Goal: Task Accomplishment & Management: Manage account settings

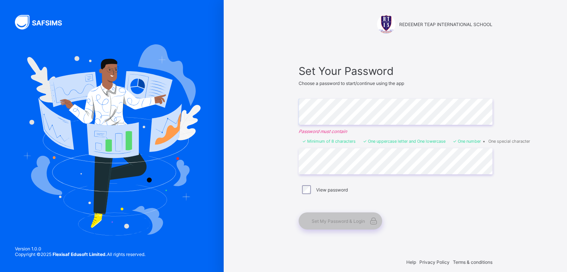
click at [489, 197] on div "Set Your Password Choose a password to start/continue using the app Enter Passw…" at bounding box center [396, 147] width 194 height 165
click at [282, 111] on div "REDEEMER TEAP INTERNATIONAL SCHOOL Set Your Password Choose a password to start…" at bounding box center [395, 140] width 343 height 280
click at [522, 186] on div "REDEEMER TEAP INTERNATIONAL SCHOOL Set Your Password Choose a password to start…" at bounding box center [395, 140] width 343 height 280
click at [357, 223] on span "Set My Password & Login" at bounding box center [338, 222] width 53 height 6
click at [326, 220] on span "Set My Password & Login" at bounding box center [338, 222] width 53 height 6
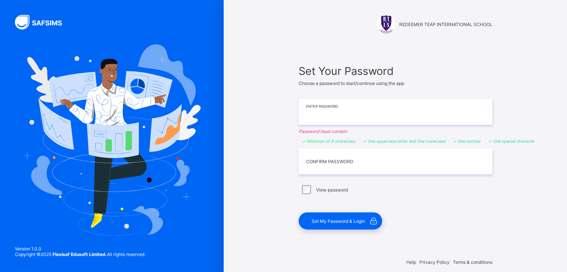
click at [369, 117] on input "text" at bounding box center [396, 112] width 194 height 26
click at [362, 117] on input "text" at bounding box center [396, 112] width 194 height 26
type input "*"
drag, startPoint x: 347, startPoint y: 111, endPoint x: 302, endPoint y: 111, distance: 45.1
click at [302, 111] on input "**********" at bounding box center [396, 112] width 194 height 26
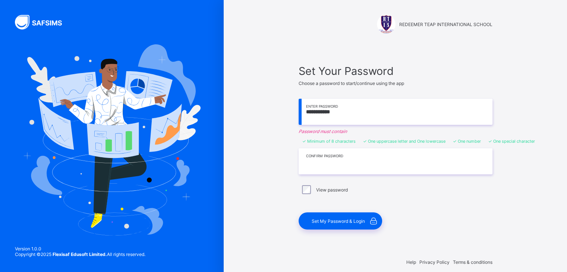
type input "**********"
click at [340, 156] on input "text" at bounding box center [396, 161] width 194 height 26
paste input "**********"
type input "**********"
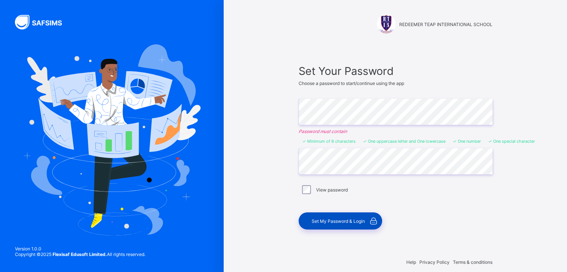
click at [333, 219] on span "Set My Password & Login" at bounding box center [338, 222] width 53 height 6
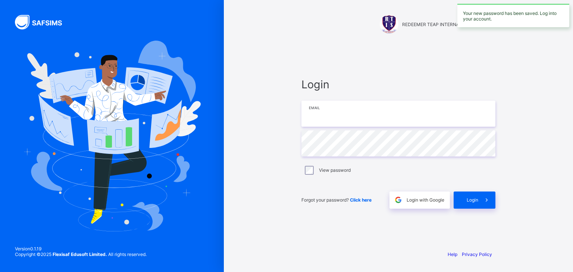
type input "**********"
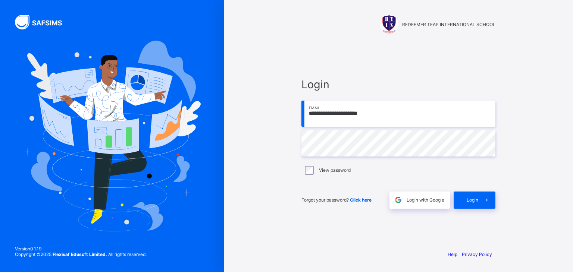
click at [65, 254] on strong "Flexisaf Edusoft Limited." at bounding box center [80, 255] width 54 height 6
drag, startPoint x: 475, startPoint y: 198, endPoint x: 324, endPoint y: 175, distance: 152.1
click at [324, 175] on div "**********" at bounding box center [398, 143] width 194 height 131
click at [324, 170] on label "View password" at bounding box center [335, 170] width 32 height 6
click at [473, 200] on span "Login" at bounding box center [473, 200] width 12 height 6
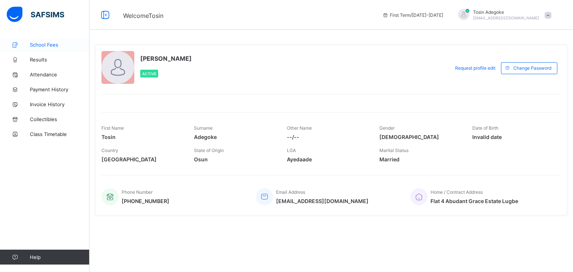
click at [41, 48] on link "School Fees" at bounding box center [44, 44] width 89 height 15
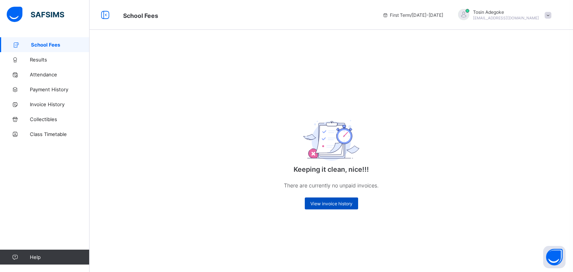
click at [328, 205] on span "View invoice history" at bounding box center [331, 204] width 42 height 6
click at [50, 89] on span "Payment History" at bounding box center [60, 90] width 60 height 6
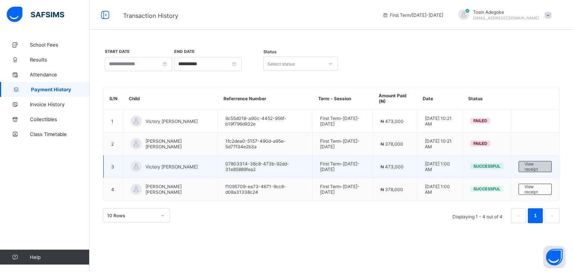
click at [540, 169] on span "View receipt" at bounding box center [534, 166] width 21 height 10
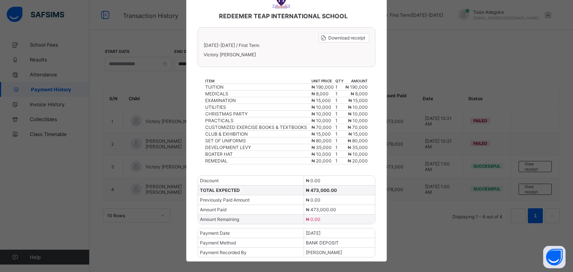
scroll to position [61, 0]
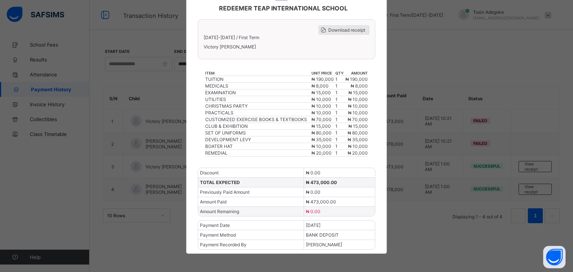
click at [345, 31] on span "Download receipt" at bounding box center [346, 30] width 37 height 6
click at [437, 249] on div "× REDEEMER TEAP INTERNATIONAL SCHOOL Download receipt [DATE]-[DATE] / First Ter…" at bounding box center [286, 136] width 573 height 272
click at [434, 242] on div "× REDEEMER TEAP INTERNATIONAL SCHOOL Download receipt [DATE]-[DATE] / First Ter…" at bounding box center [286, 136] width 573 height 272
click at [155, 64] on div "× REDEEMER TEAP INTERNATIONAL SCHOOL Download receipt [DATE]-[DATE] / First Ter…" at bounding box center [286, 136] width 573 height 272
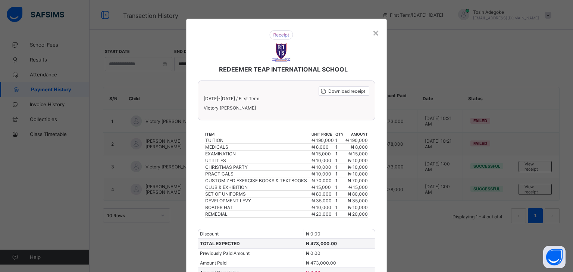
click at [287, 35] on img at bounding box center [281, 34] width 24 height 9
click at [377, 34] on div "×" at bounding box center [375, 32] width 7 height 13
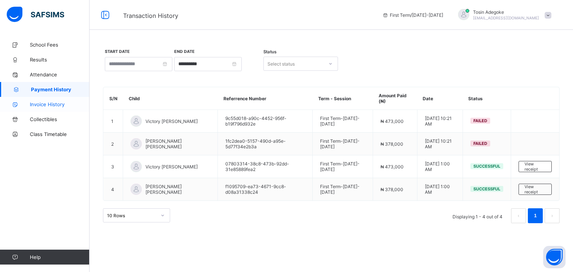
click at [42, 103] on span "Invoice History" at bounding box center [60, 104] width 60 height 6
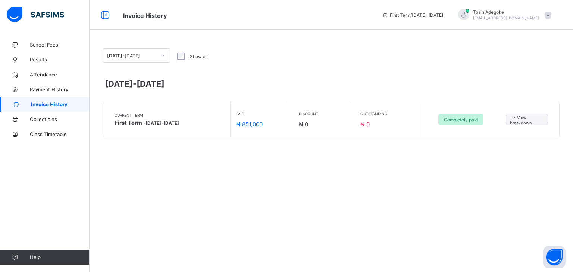
click at [471, 121] on span "Completely paid" at bounding box center [461, 120] width 34 height 6
click at [520, 120] on span "View breakdown" at bounding box center [527, 120] width 34 height 12
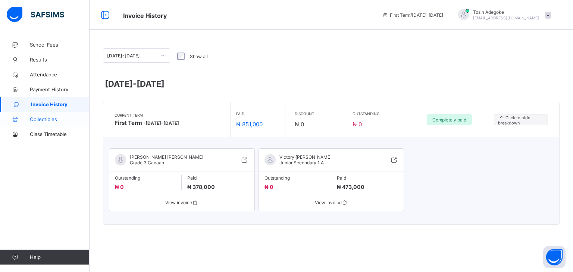
click at [37, 116] on span "Collectibles" at bounding box center [60, 119] width 60 height 6
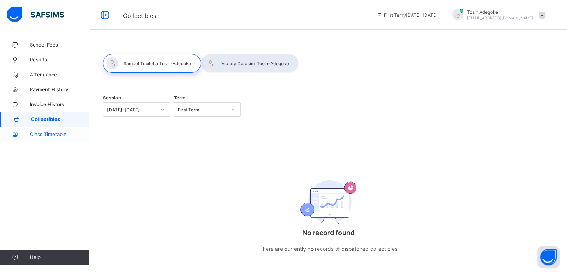
click at [61, 135] on span "Class Timetable" at bounding box center [60, 134] width 60 height 6
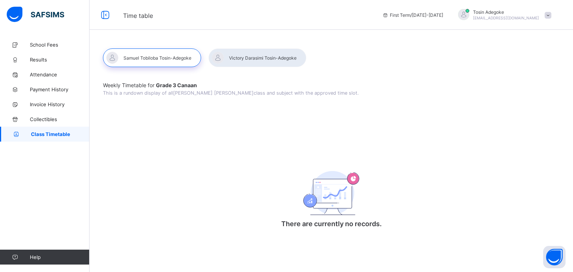
click at [256, 59] on div at bounding box center [257, 57] width 98 height 19
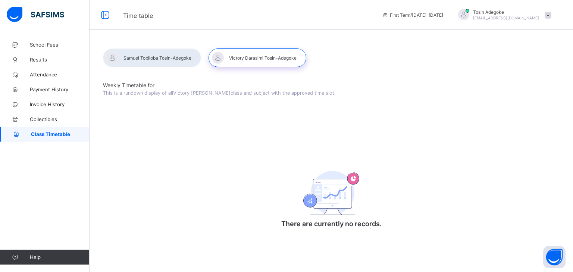
click at [142, 57] on div at bounding box center [152, 57] width 98 height 19
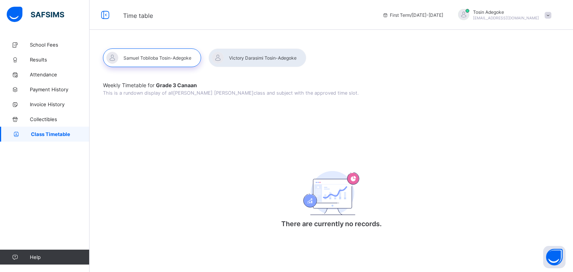
click at [244, 57] on div at bounding box center [257, 57] width 98 height 19
